Goal: Check status: Check status

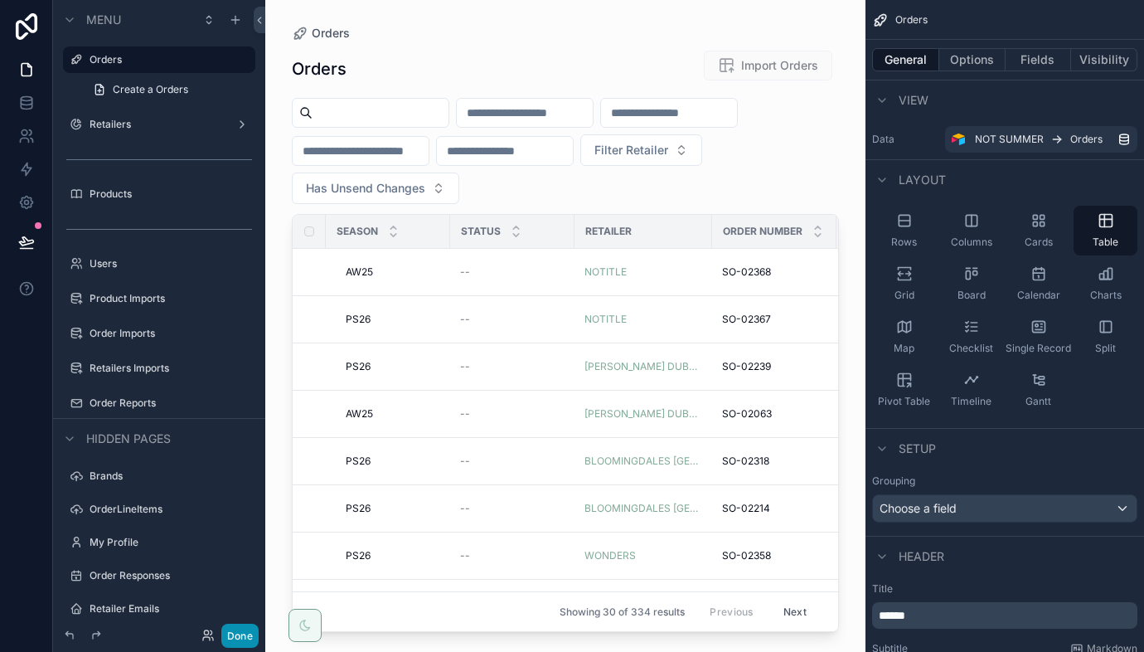
click at [245, 629] on button "Done" at bounding box center [239, 636] width 37 height 24
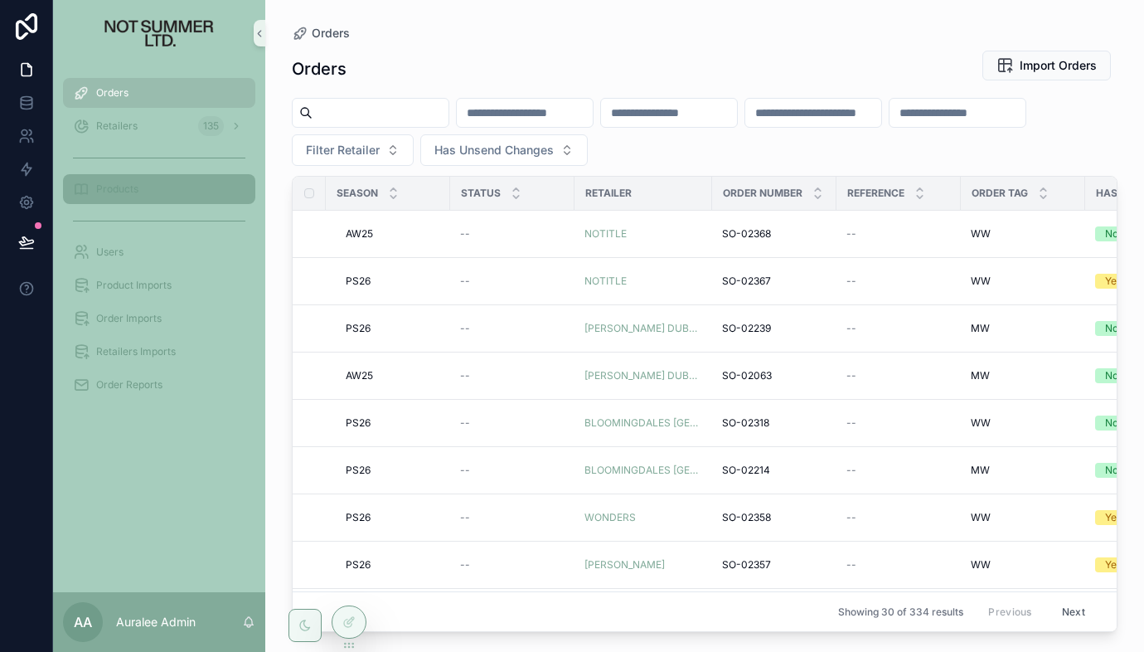
click at [155, 185] on div "Products" at bounding box center [159, 189] width 172 height 27
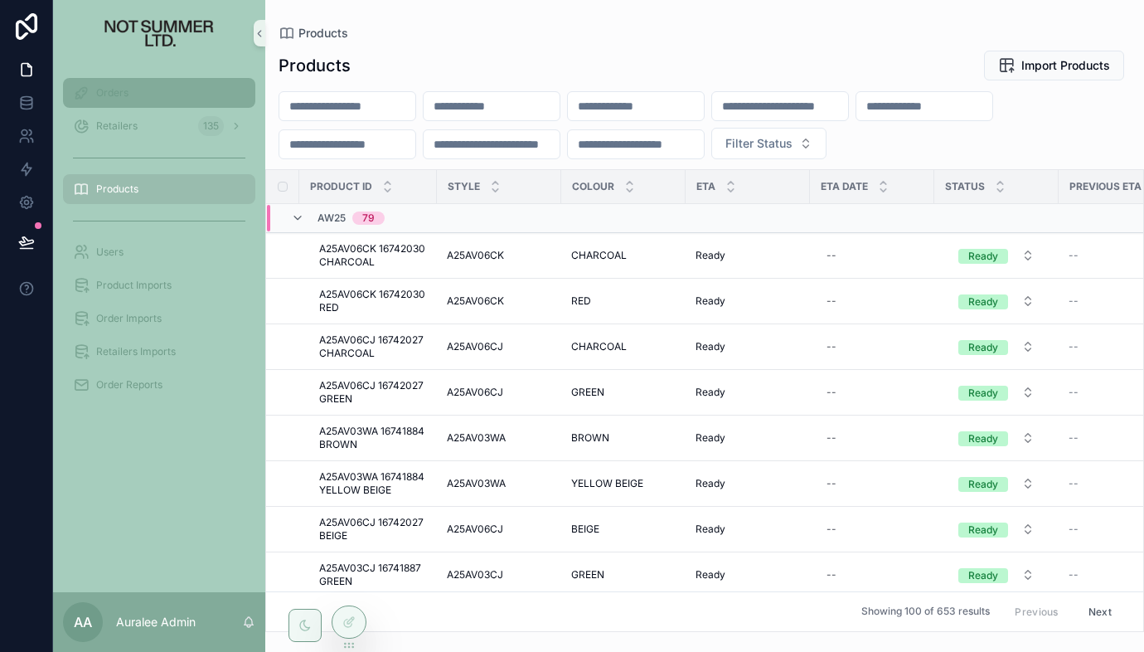
click at [141, 96] on div "Orders" at bounding box center [159, 93] width 172 height 27
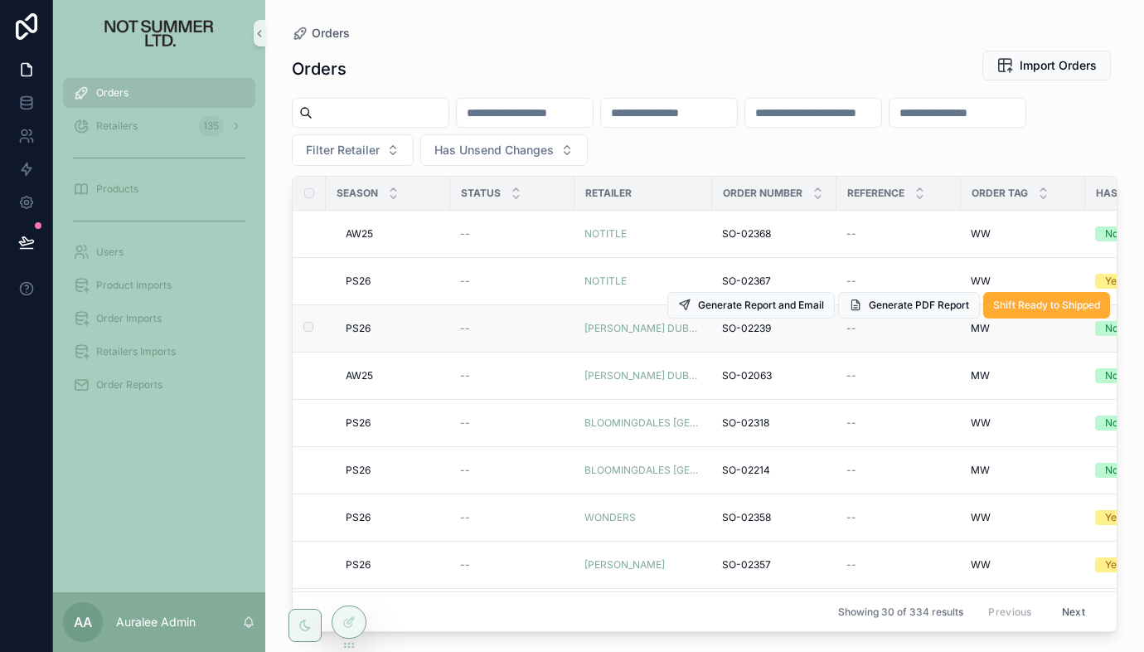
click at [739, 331] on span "SO-02239" at bounding box center [746, 328] width 49 height 13
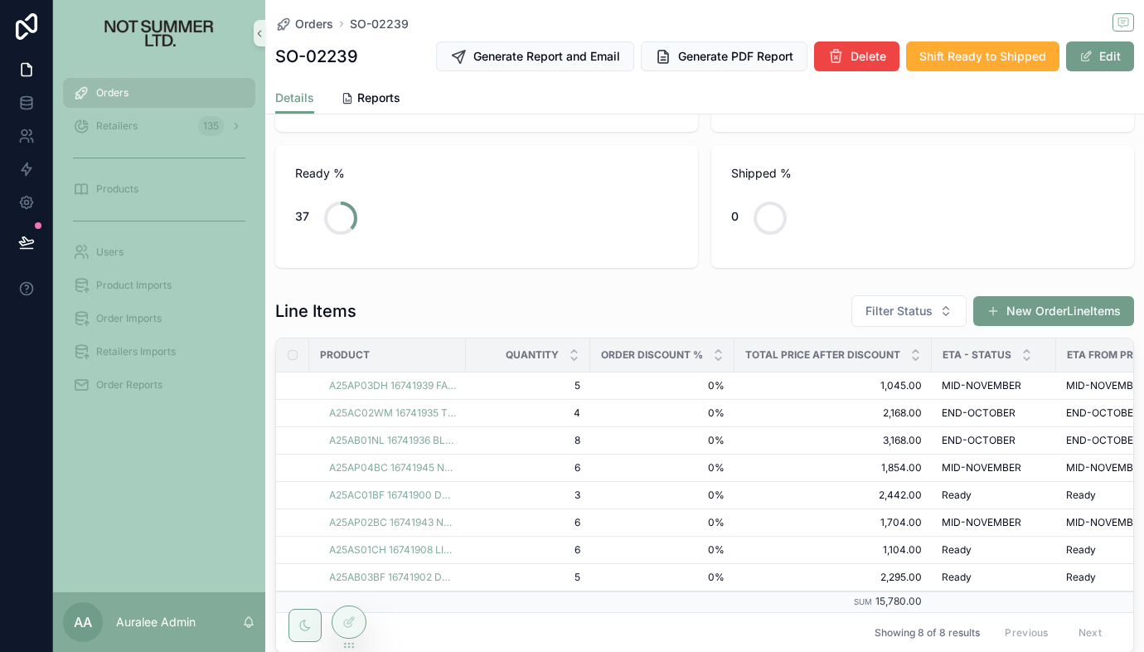
scroll to position [406, 0]
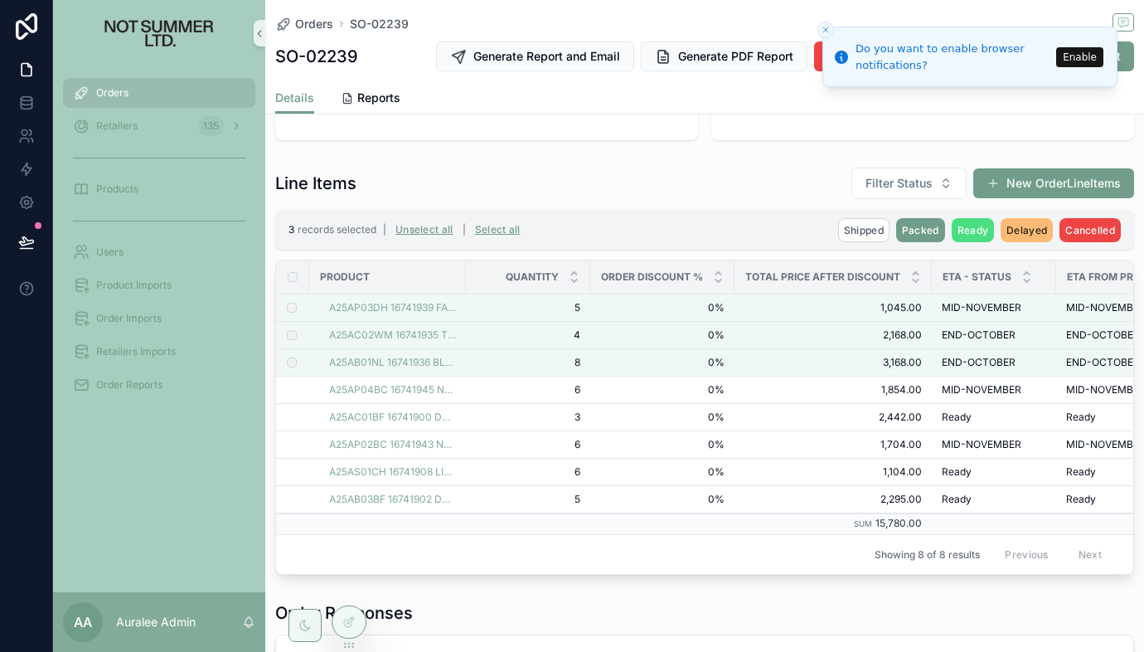
click at [825, 32] on icon "Close toast" at bounding box center [826, 30] width 10 height 10
